Goal: Task Accomplishment & Management: Manage account settings

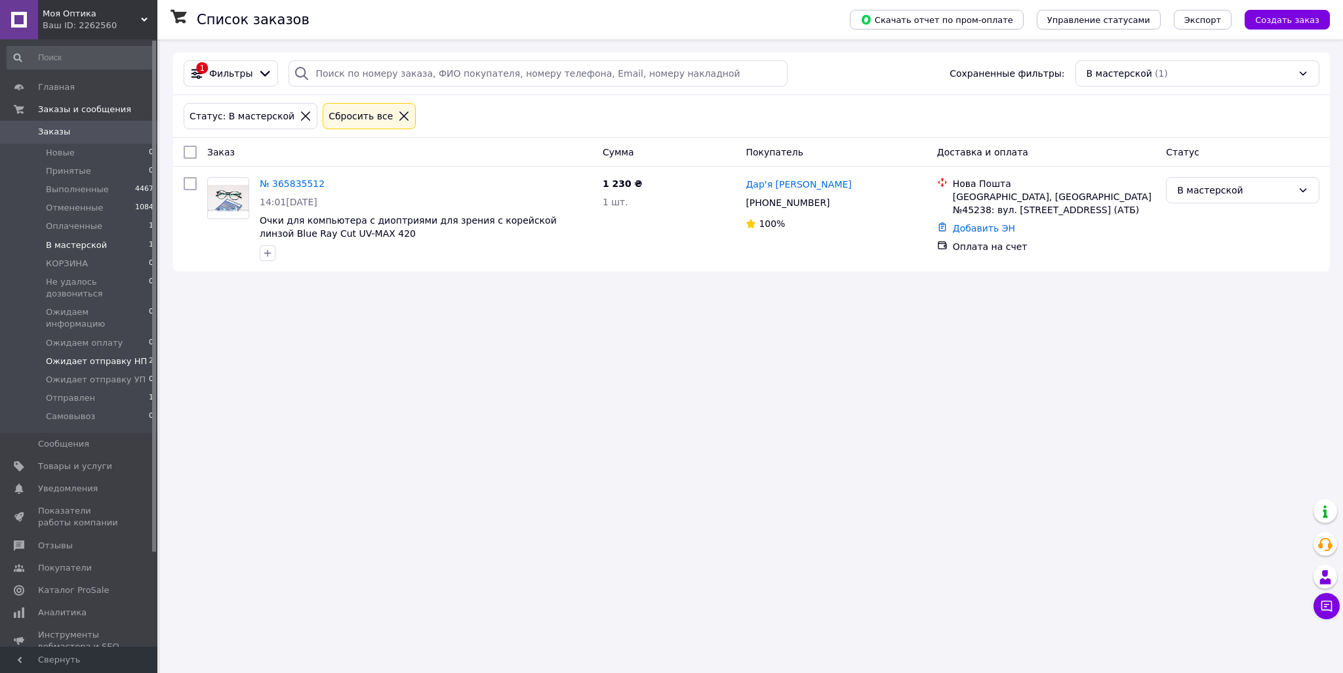
click at [120, 355] on span "Ожидает отправку НП" at bounding box center [96, 361] width 101 height 12
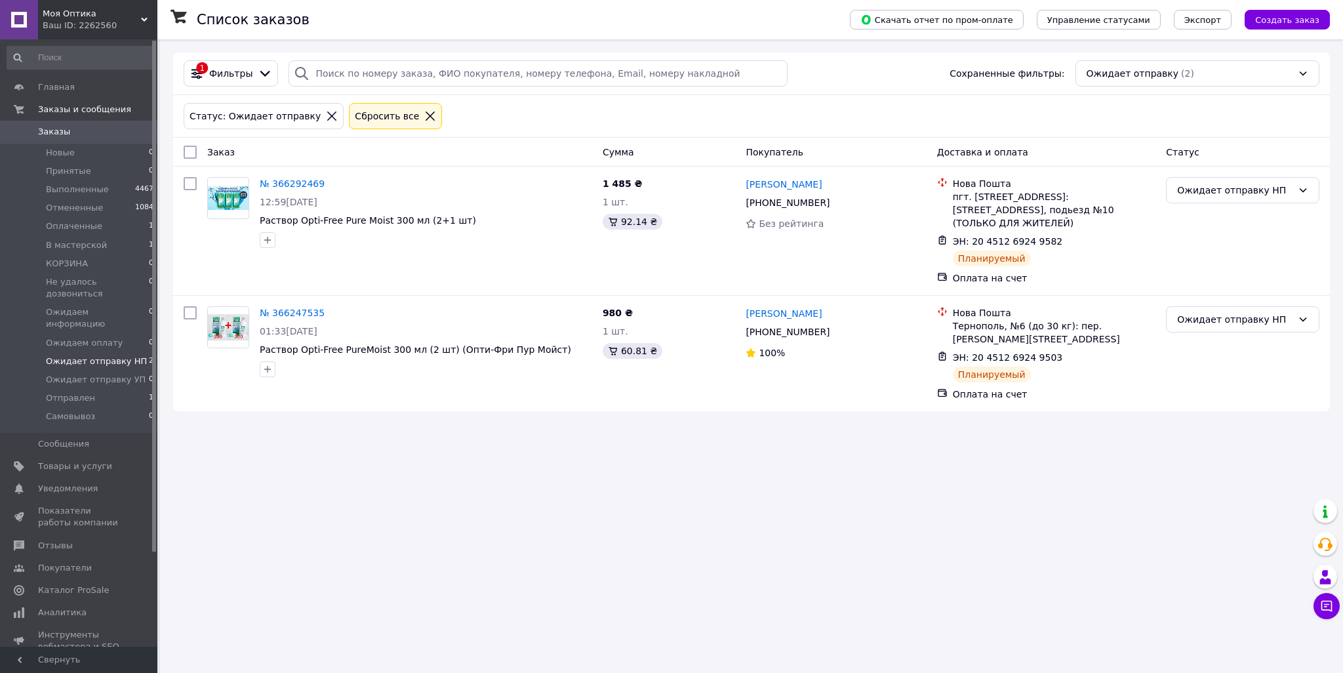
click at [194, 151] on input "checkbox" at bounding box center [190, 152] width 13 height 13
checkbox input "true"
click at [239, 155] on span "Действия для 2 заказов" at bounding box center [255, 152] width 108 height 13
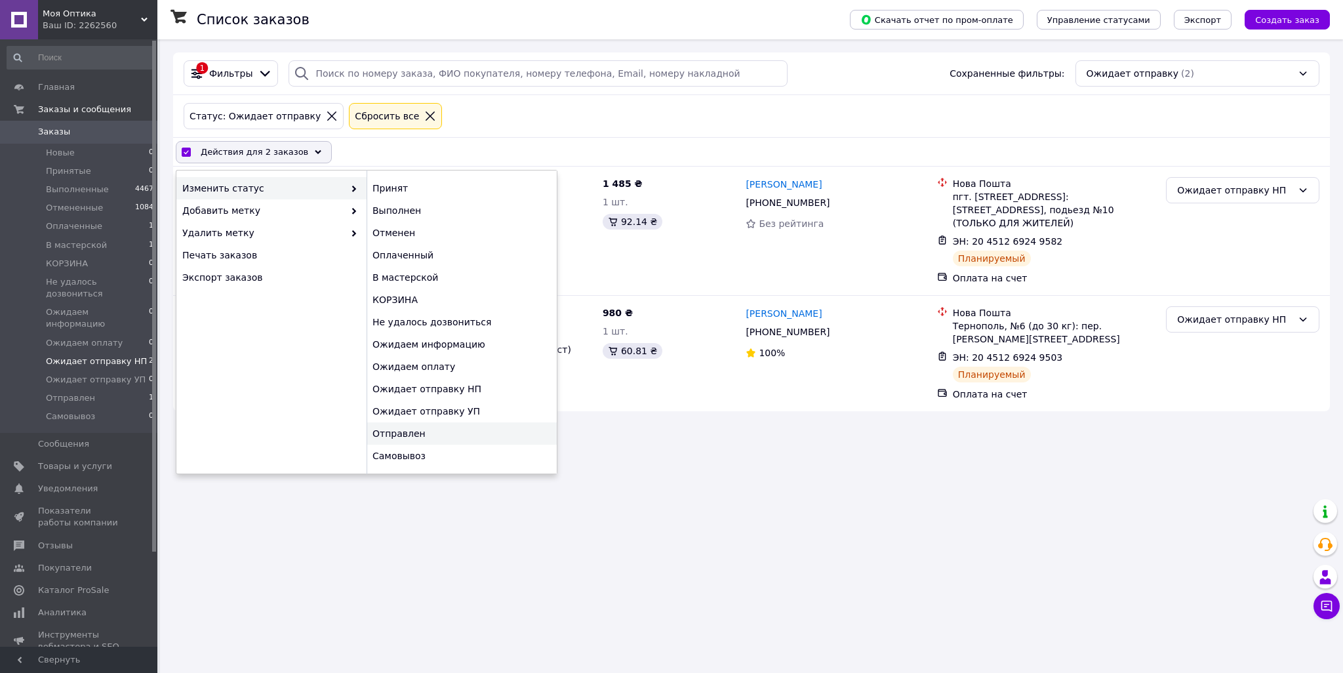
click at [434, 428] on div "Отправлен" at bounding box center [462, 433] width 190 height 22
checkbox input "false"
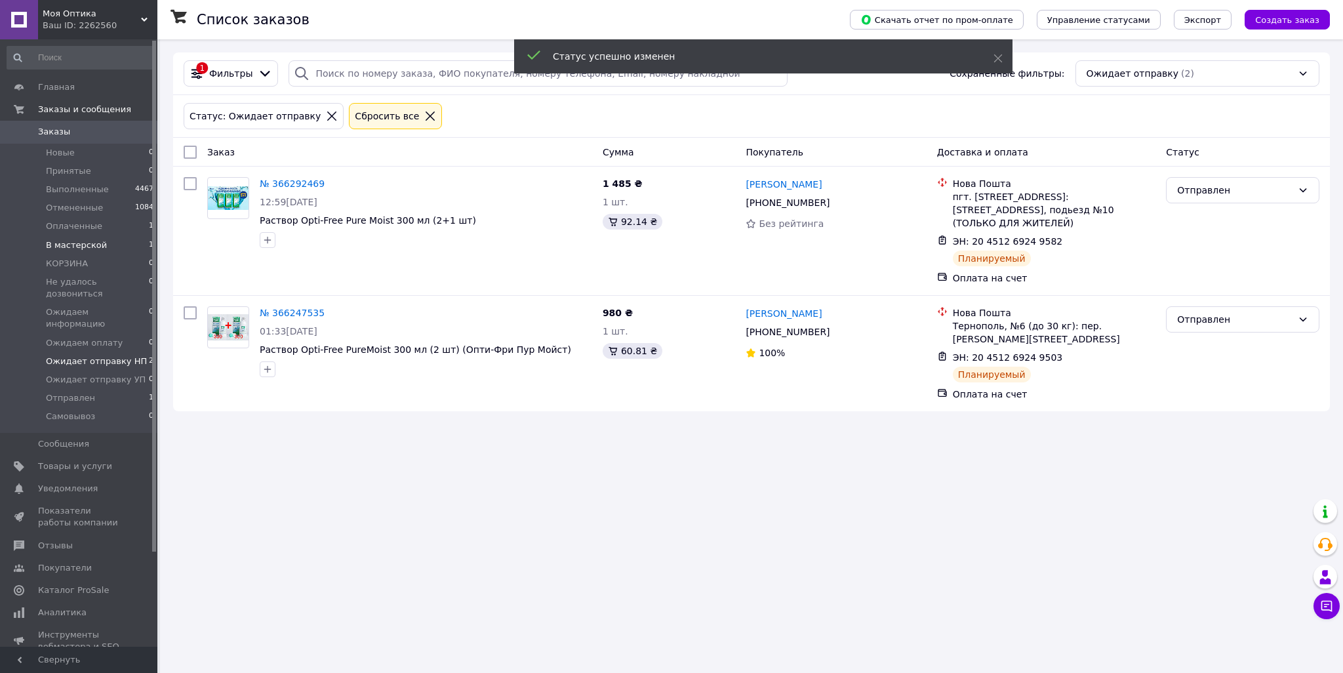
click at [94, 237] on li "В мастерской 1" at bounding box center [80, 245] width 161 height 18
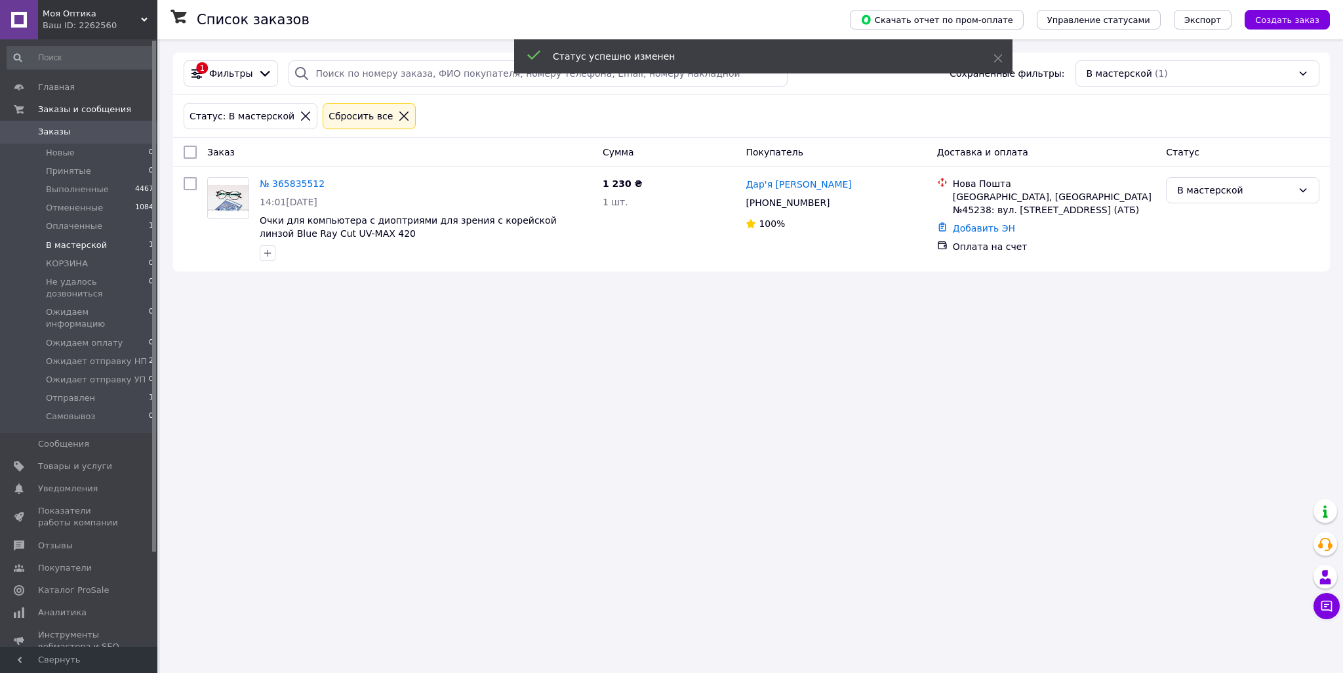
click at [84, 227] on span "Оплаченные" at bounding box center [74, 226] width 56 height 12
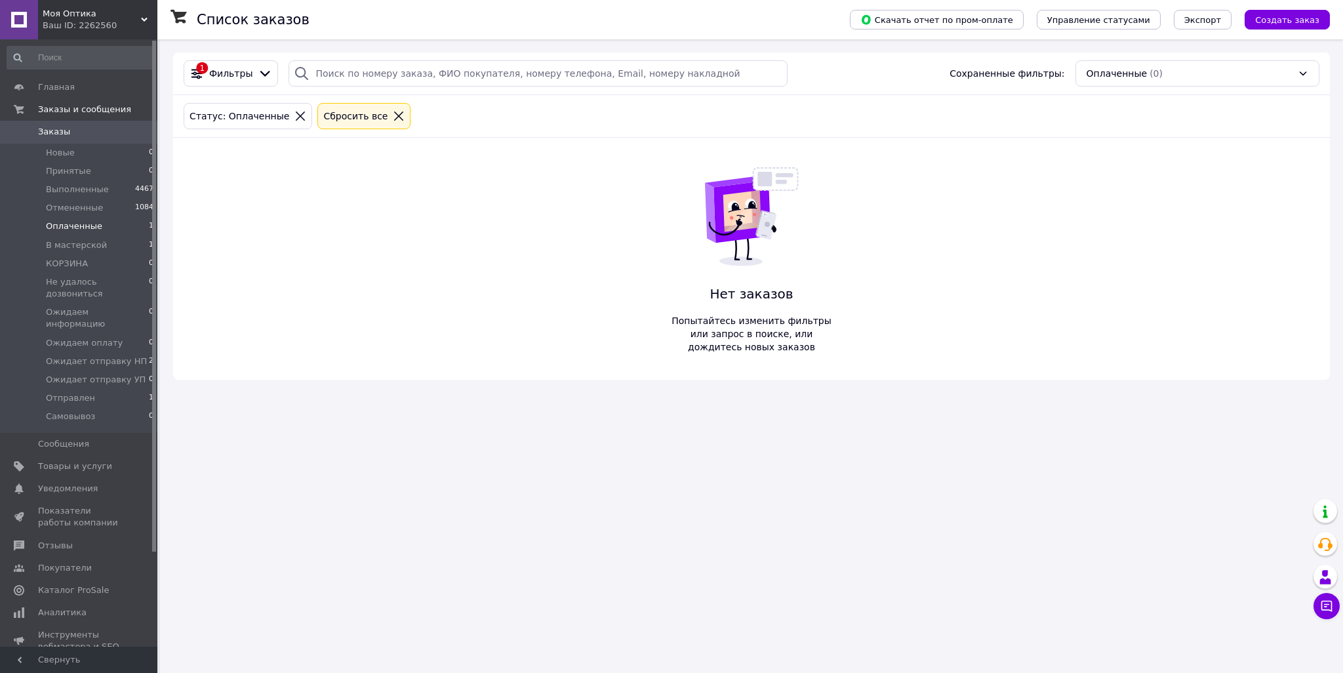
click at [123, 30] on div "Ваш ID: 2262560" at bounding box center [100, 26] width 115 height 12
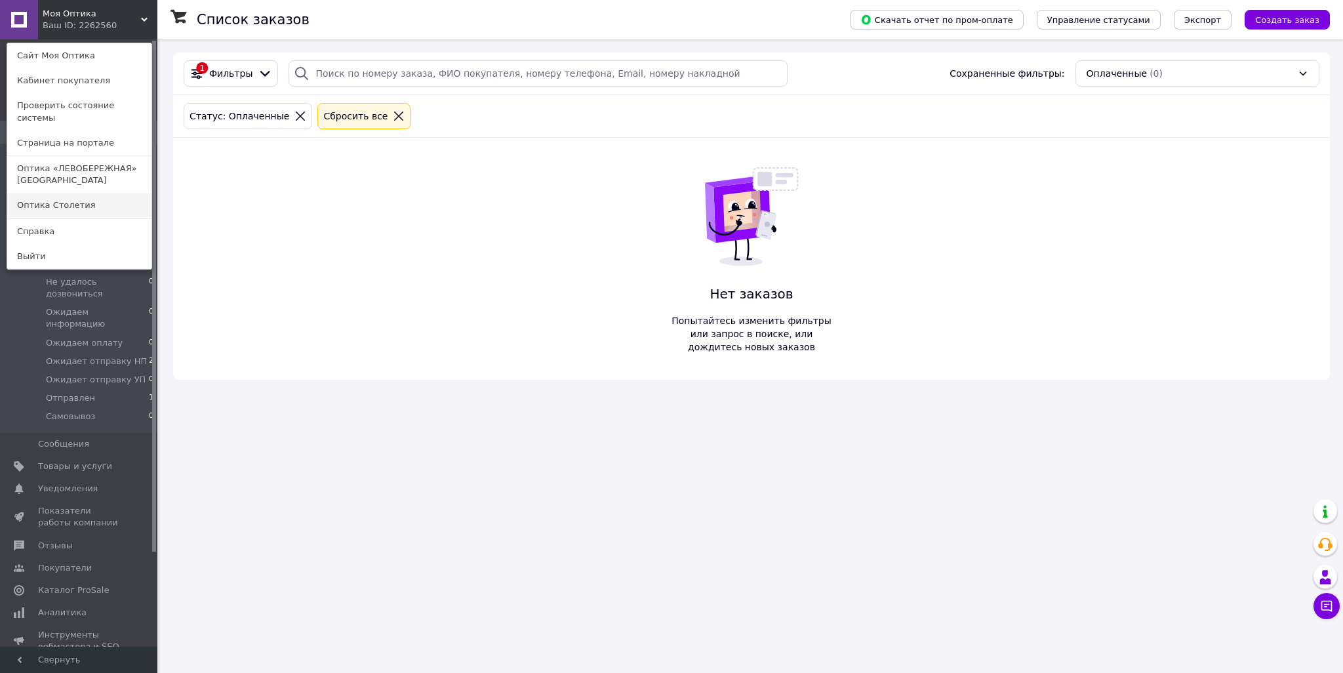
click at [100, 193] on link "Оптика Столетия" at bounding box center [79, 205] width 144 height 25
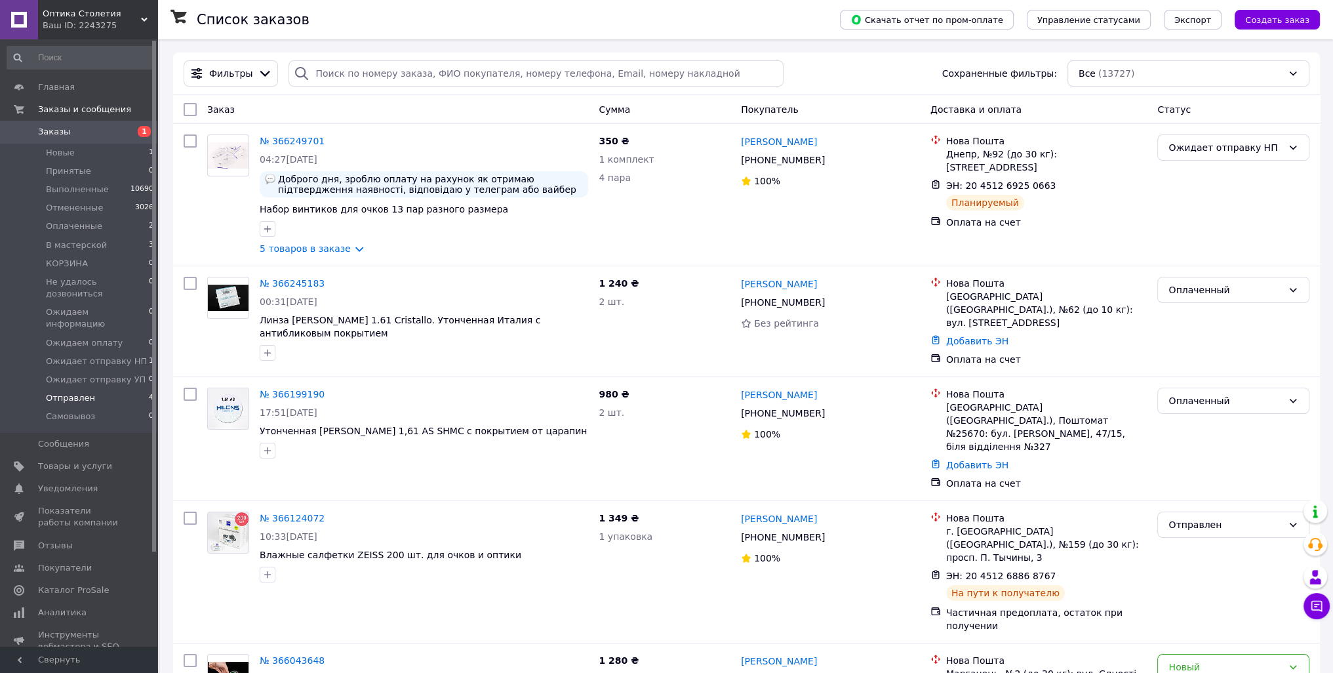
click at [77, 392] on span "Отправлен" at bounding box center [70, 398] width 49 height 12
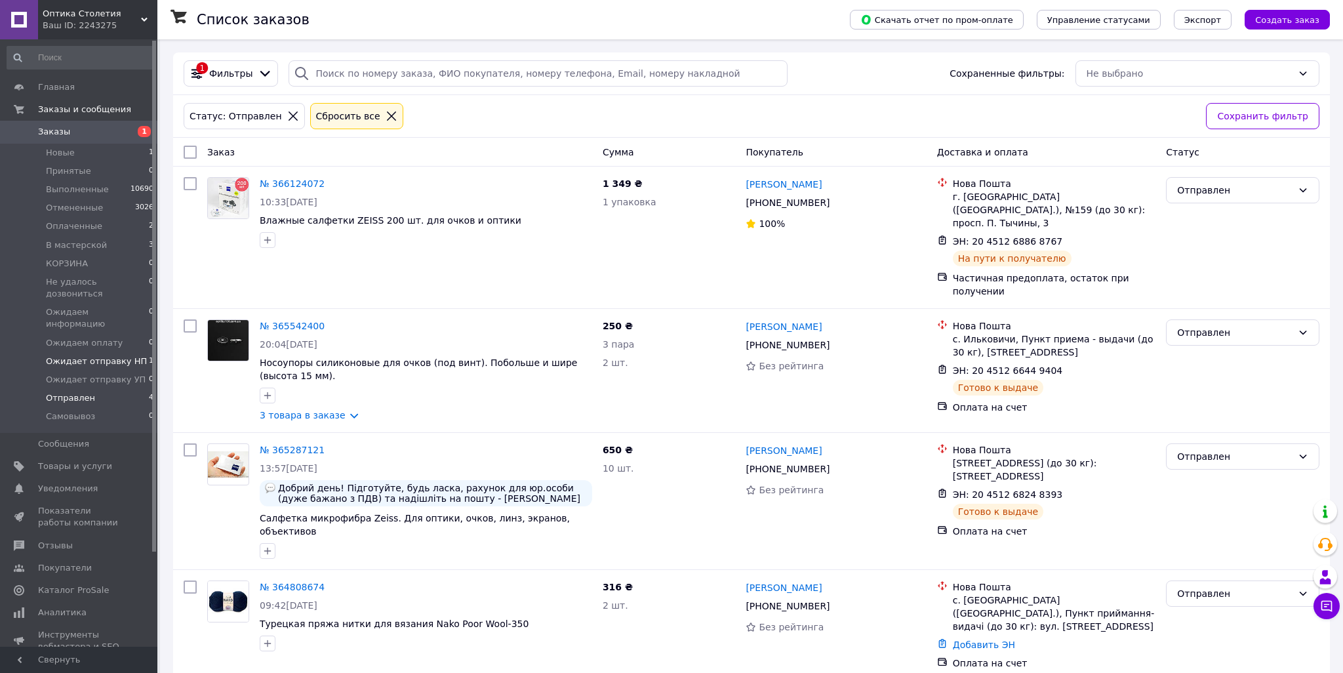
click at [138, 352] on li "Ожидает отправку НП 1" at bounding box center [80, 361] width 161 height 18
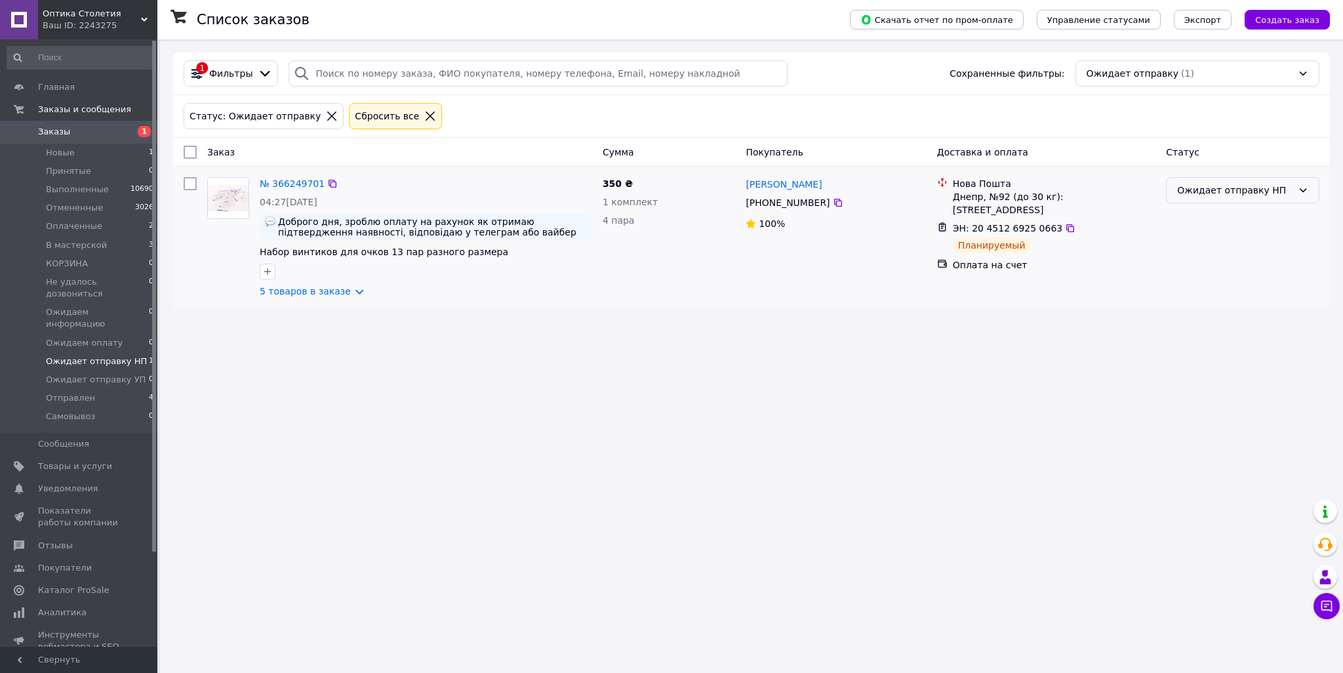
click at [1212, 189] on div "Ожидает отправку НП" at bounding box center [1234, 190] width 115 height 14
click at [1234, 285] on li "Отправлен" at bounding box center [1242, 285] width 152 height 24
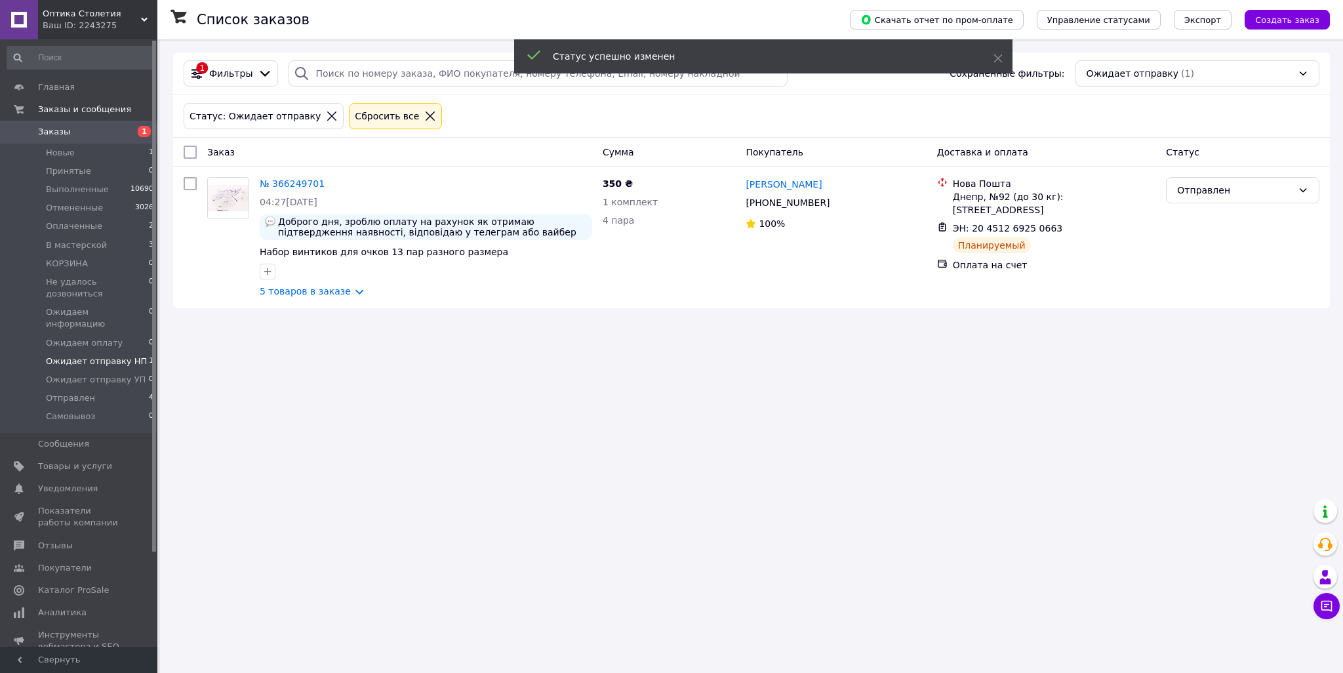
click at [94, 228] on span "Оплаченные" at bounding box center [74, 226] width 56 height 12
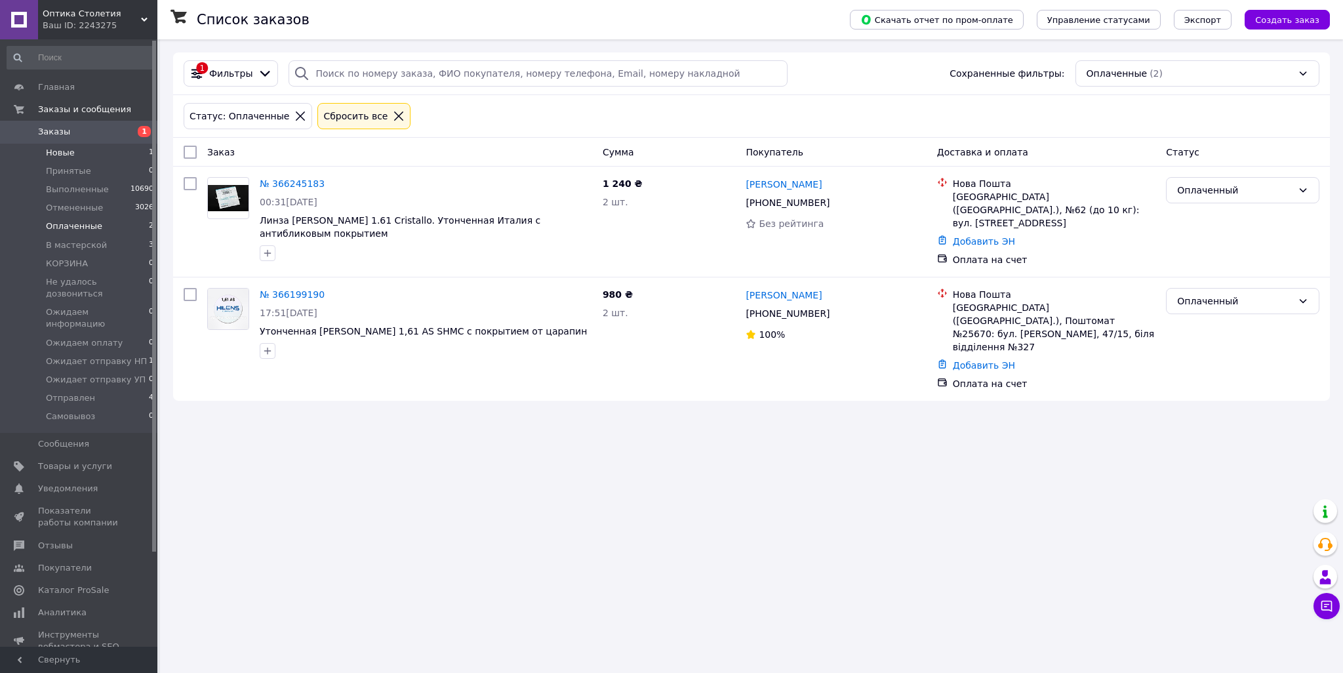
click at [74, 153] on li "Новые 1" at bounding box center [80, 153] width 161 height 18
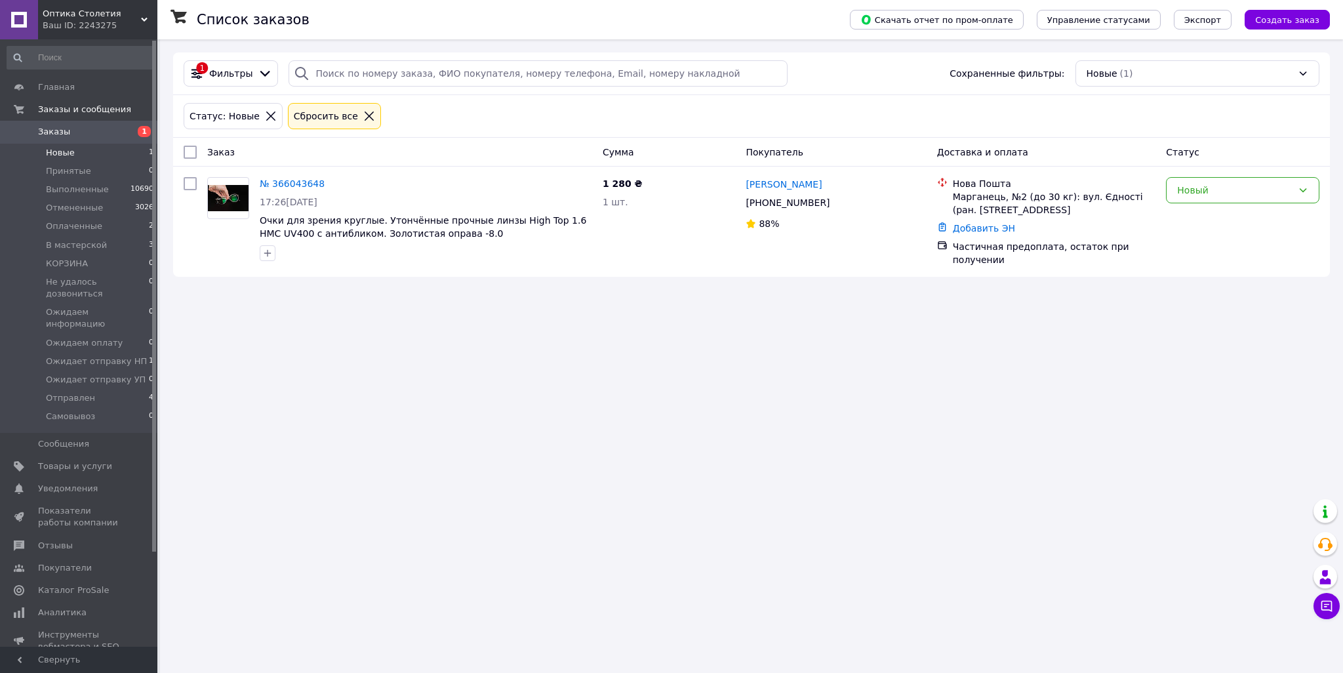
click at [138, 29] on div "Ваш ID: 2243275" at bounding box center [100, 26] width 115 height 12
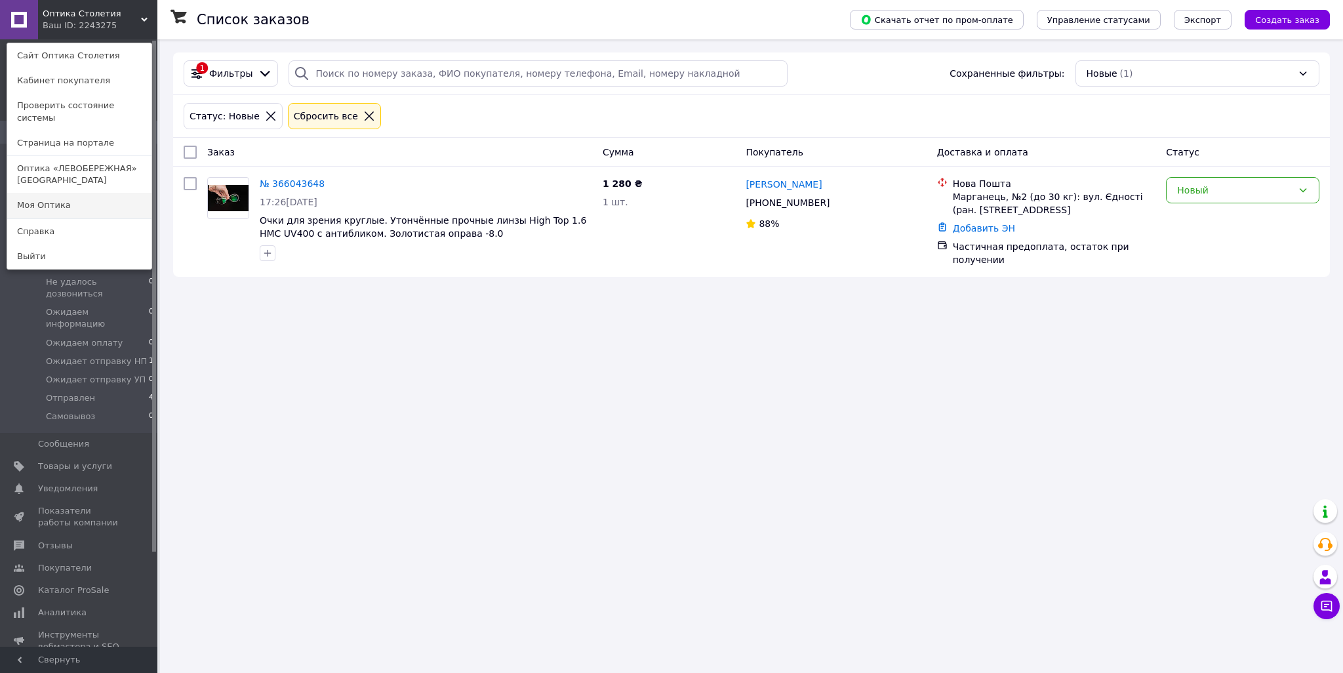
click at [90, 193] on link "Моя Оптика" at bounding box center [79, 205] width 144 height 25
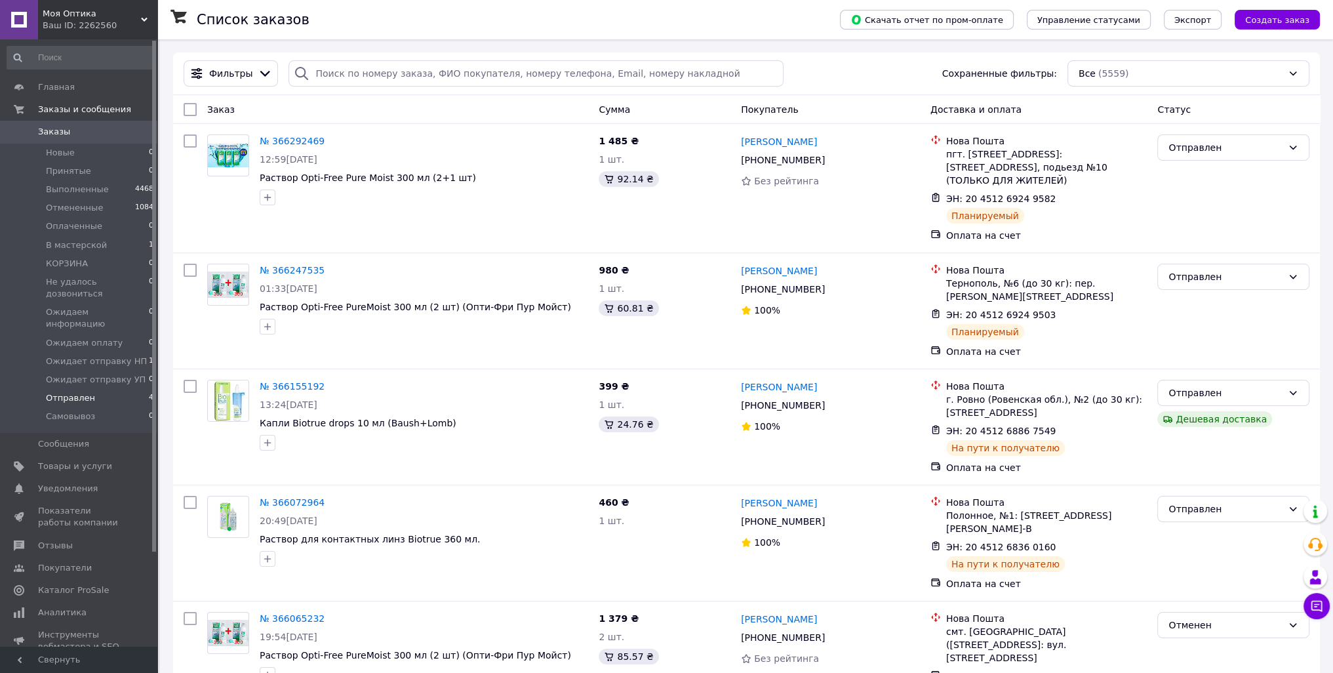
click at [83, 392] on span "Отправлен" at bounding box center [70, 398] width 49 height 12
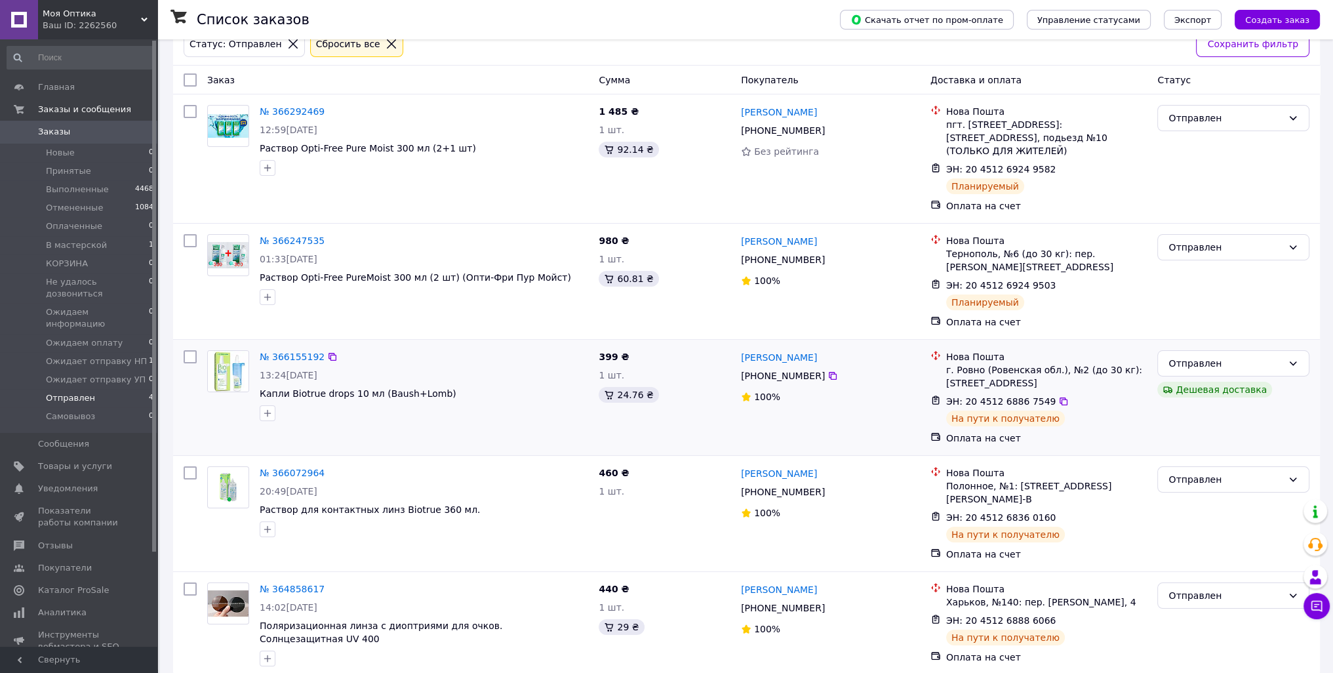
scroll to position [88, 0]
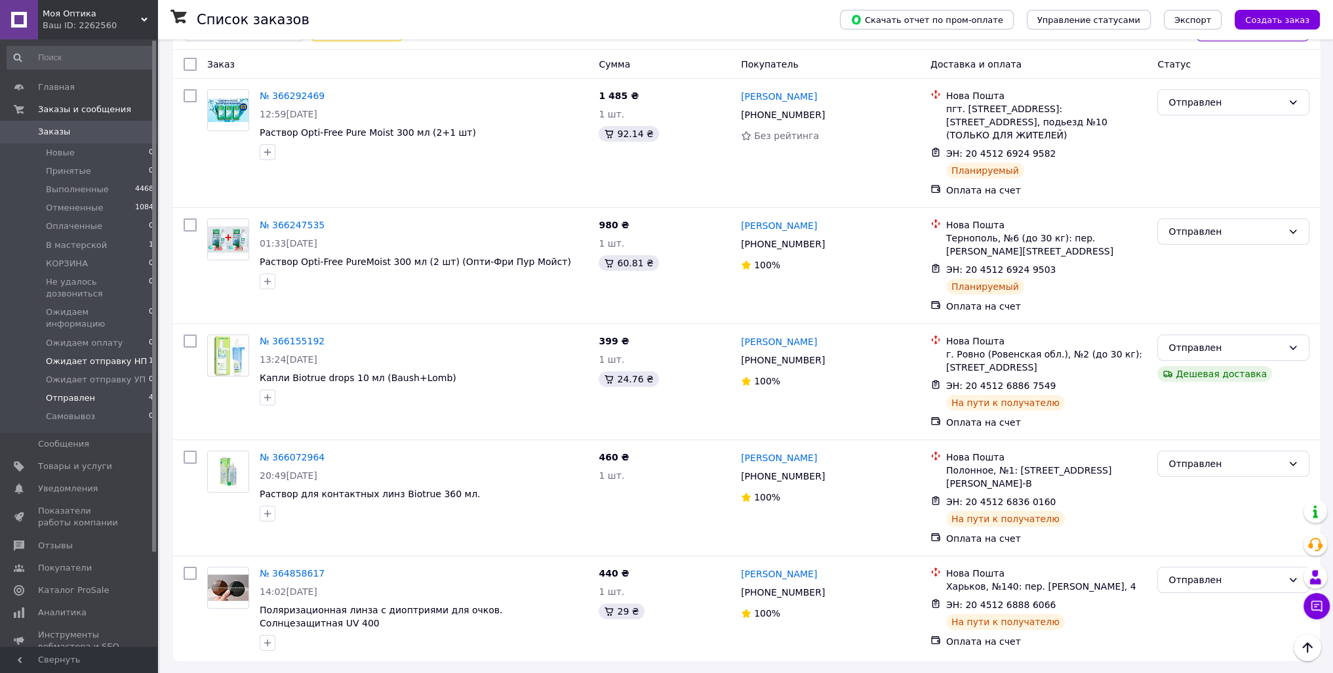
click at [131, 355] on span "Ожидает отправку НП" at bounding box center [96, 361] width 101 height 12
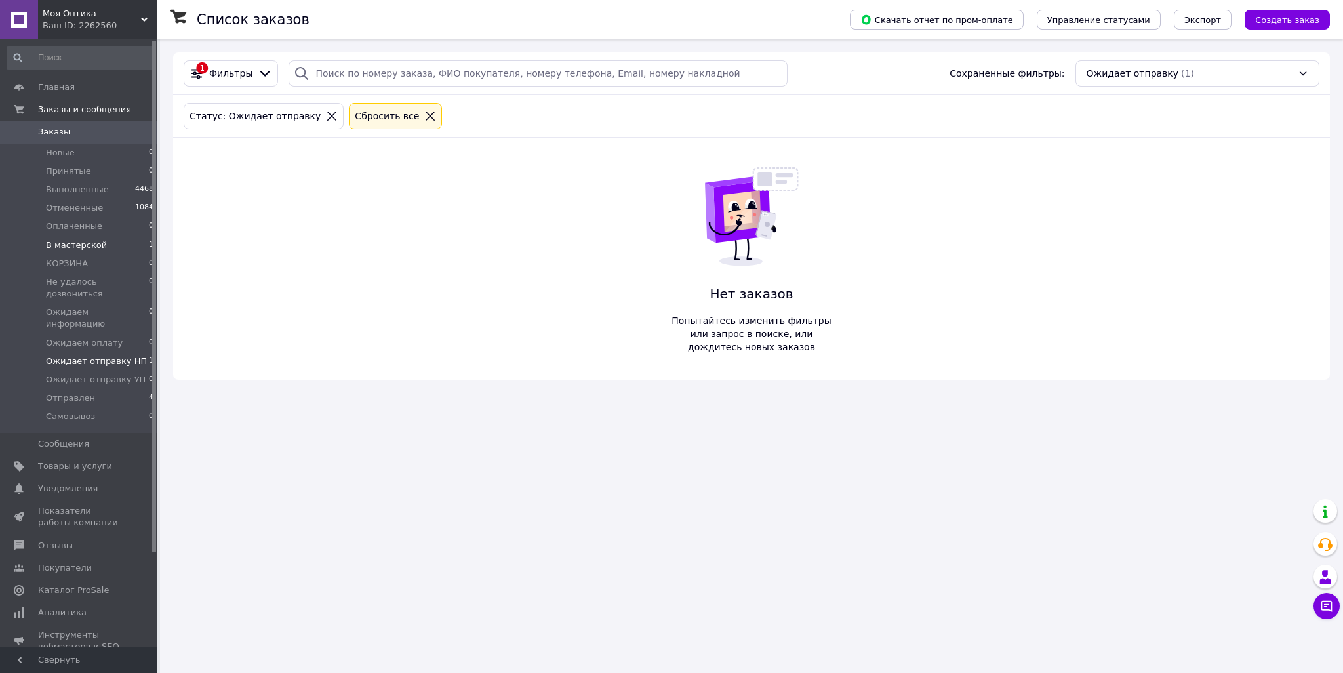
click at [102, 243] on li "В мастерской 1" at bounding box center [80, 245] width 161 height 18
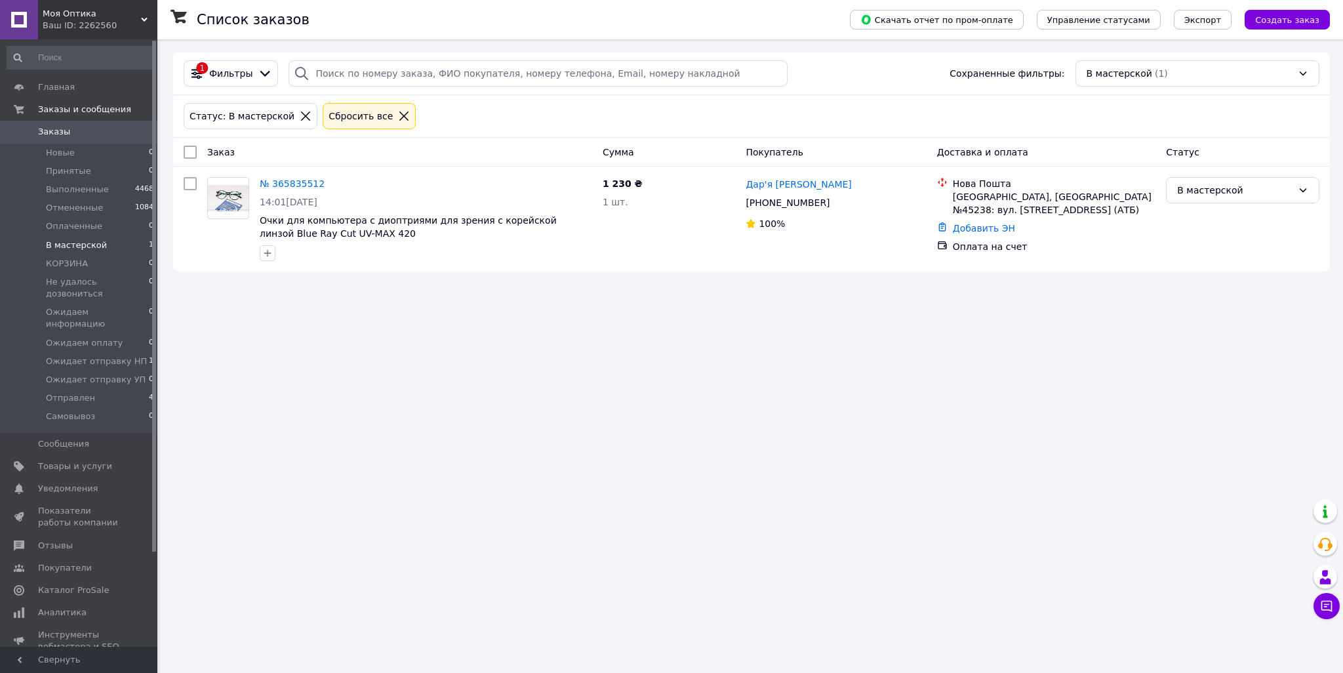
click at [119, 23] on div "Ваш ID: 2262560" at bounding box center [100, 26] width 115 height 12
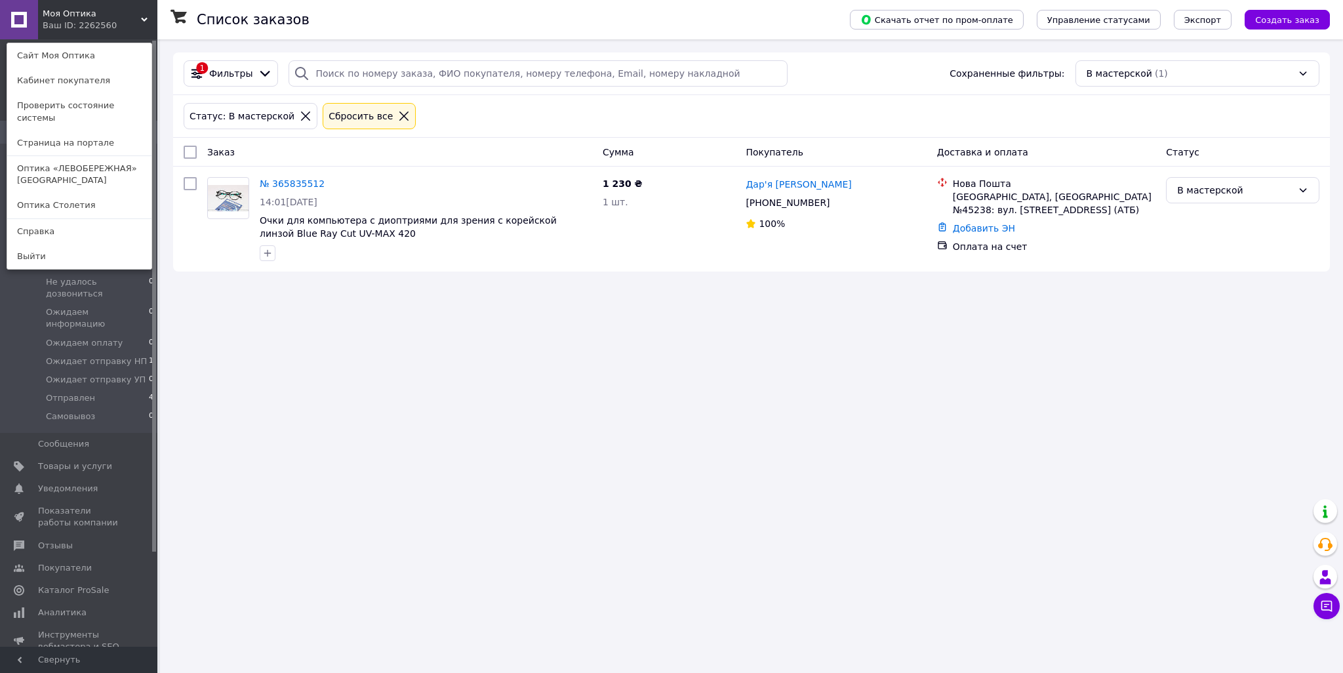
click at [96, 165] on link "Оптика «ЛЕВОБЕРЕЖНАЯ»‎ [GEOGRAPHIC_DATA]" at bounding box center [79, 174] width 144 height 37
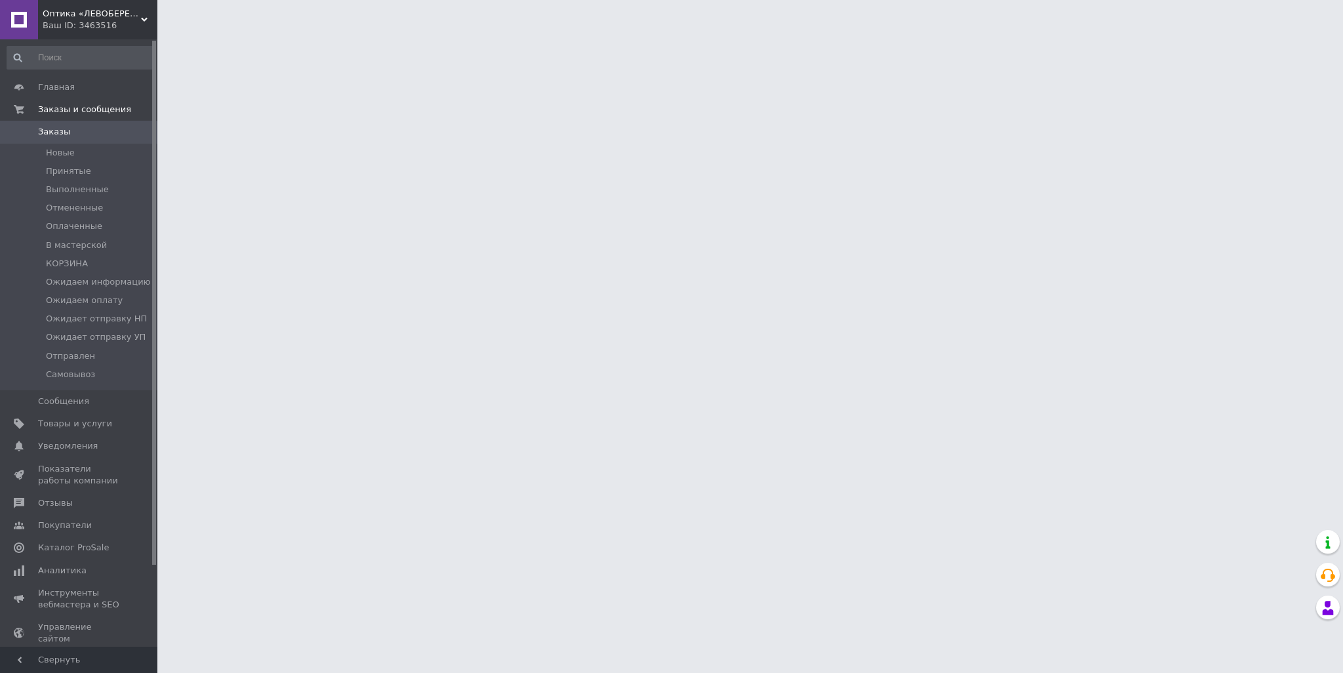
click at [123, 21] on div "Ваш ID: 3463516" at bounding box center [100, 26] width 115 height 12
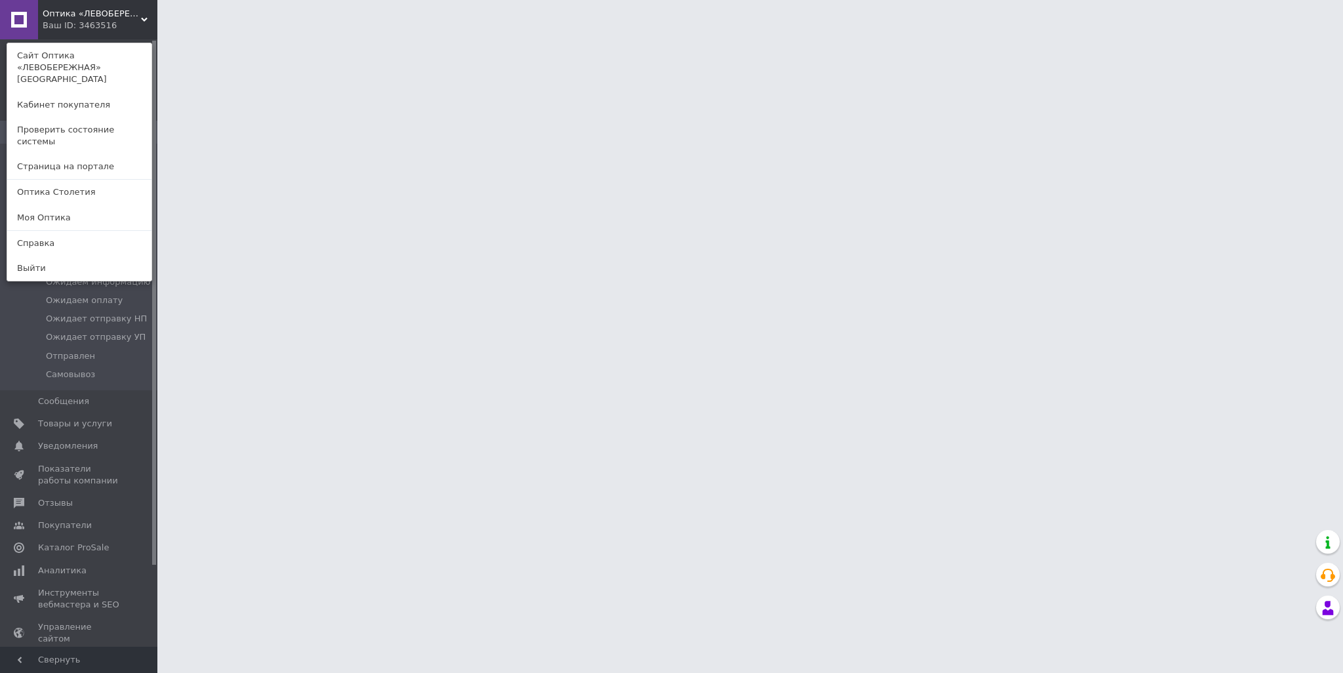
drag, startPoint x: 106, startPoint y: 159, endPoint x: 131, endPoint y: 159, distance: 24.9
click at [108, 180] on link "Оптика Столетия" at bounding box center [79, 192] width 144 height 25
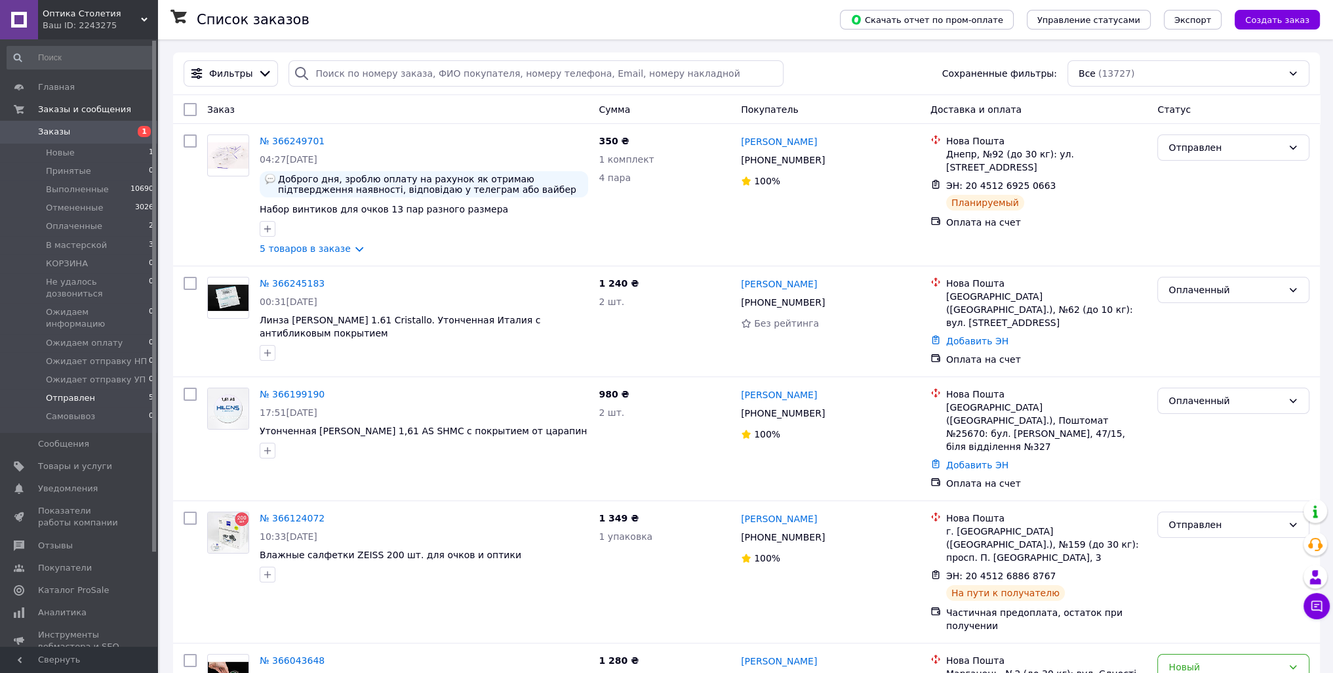
click at [81, 392] on span "Отправлен" at bounding box center [70, 398] width 49 height 12
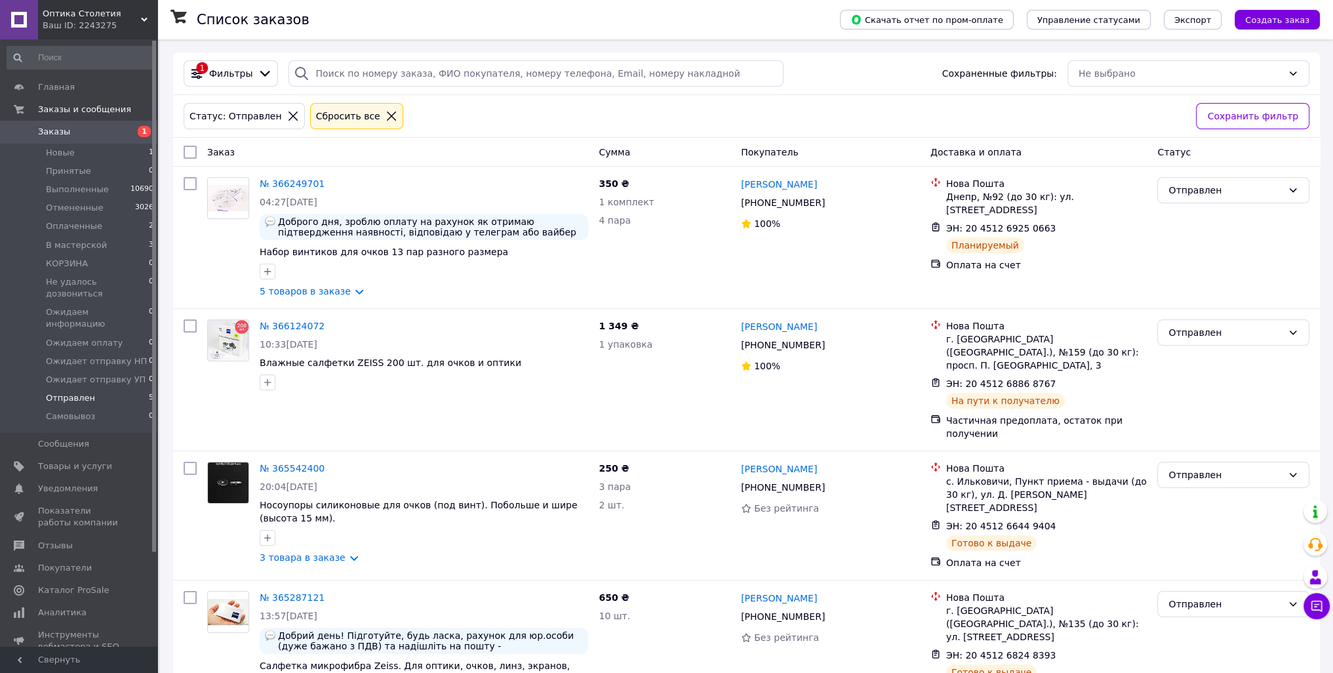
click at [75, 141] on link "Заказы 1" at bounding box center [80, 132] width 161 height 22
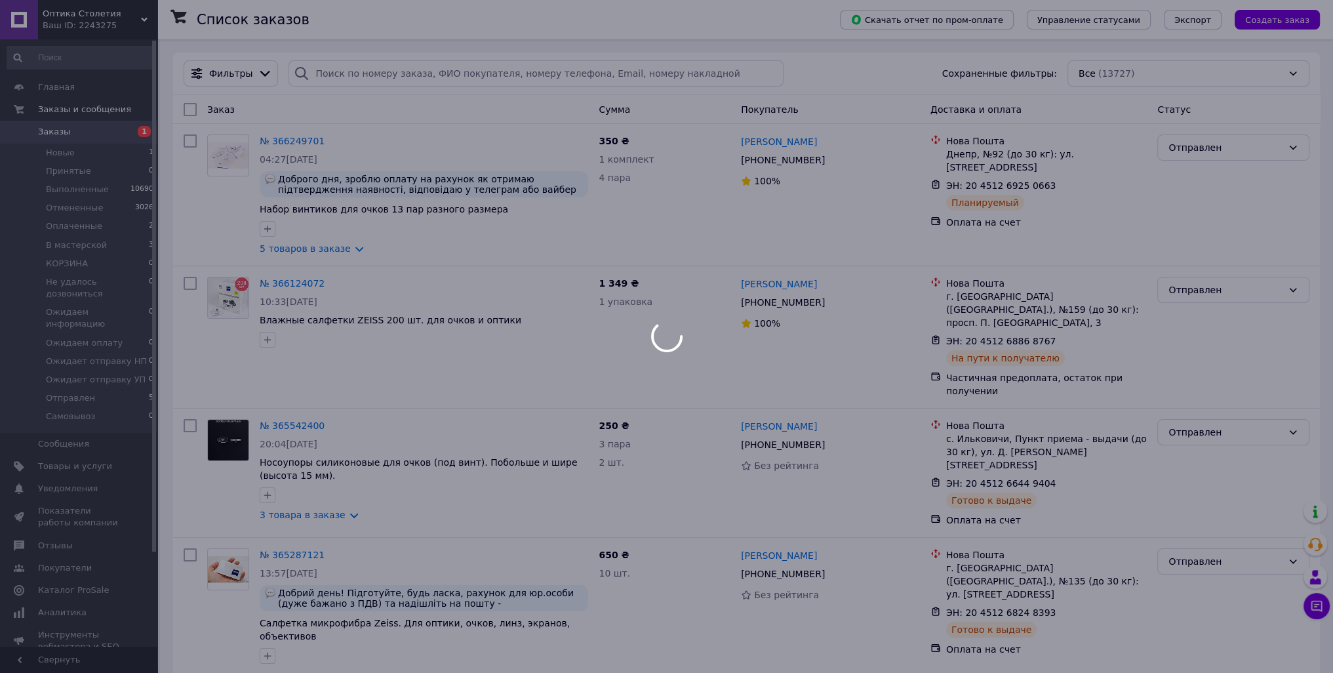
click at [73, 155] on div at bounding box center [666, 336] width 1333 height 673
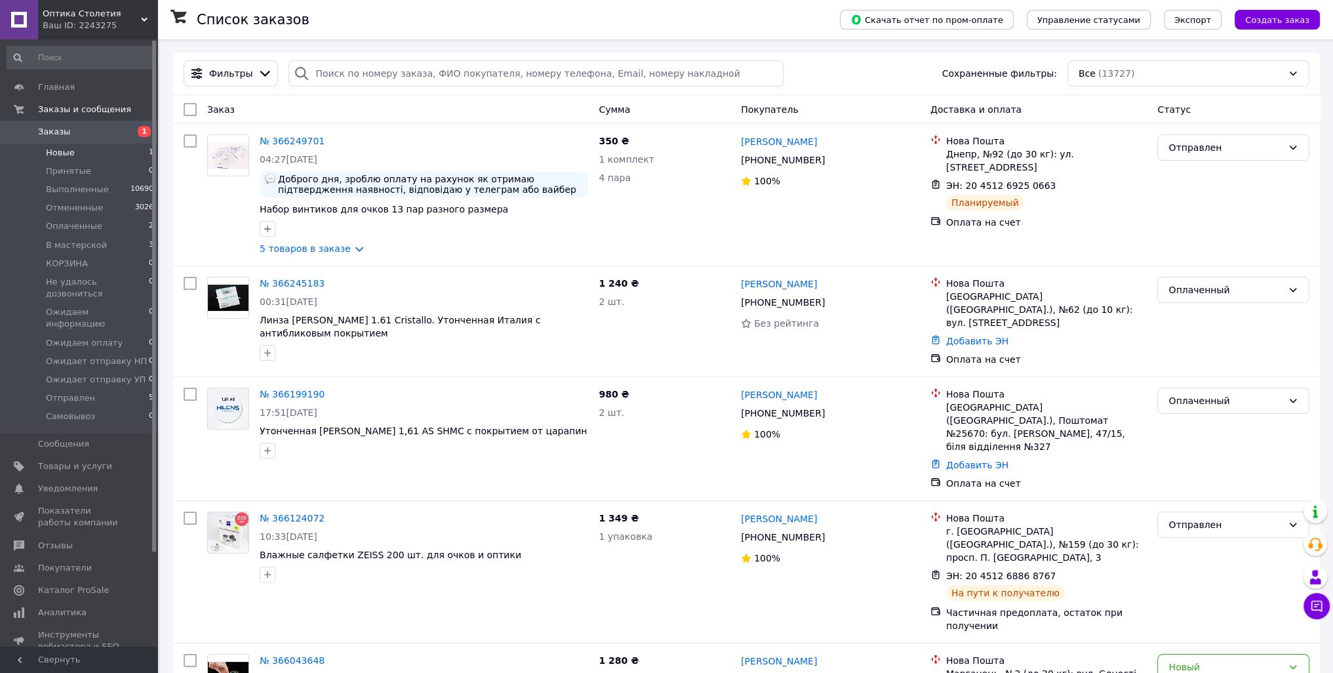
click at [66, 158] on li "Новые 1" at bounding box center [80, 153] width 161 height 18
